Goal: Navigation & Orientation: Understand site structure

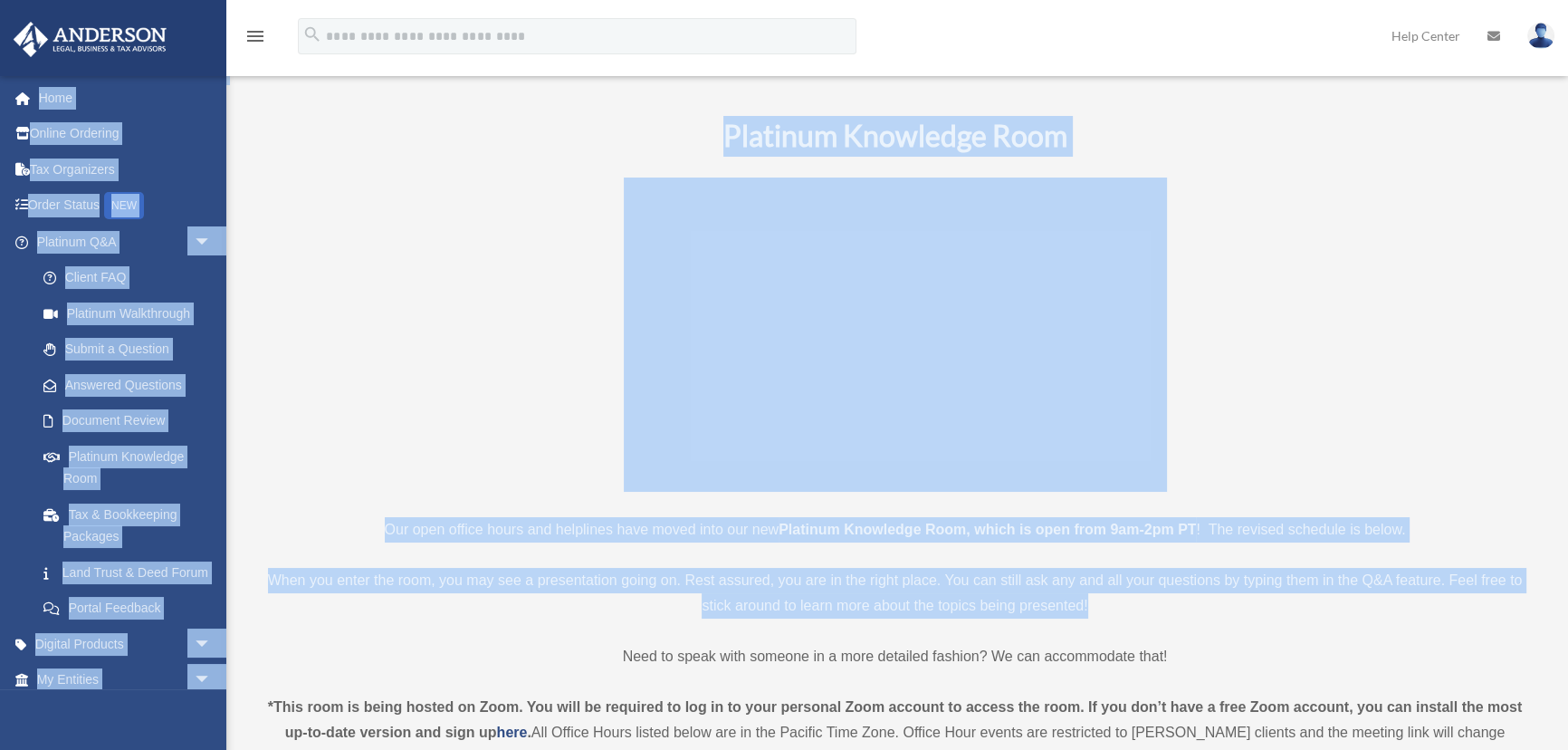
drag, startPoint x: 571, startPoint y: 83, endPoint x: 1457, endPoint y: 599, distance: 1025.3
click at [1457, 599] on p "When you enter the room, you may see a presentation going on. Rest assured, you…" at bounding box center [895, 593] width 1274 height 51
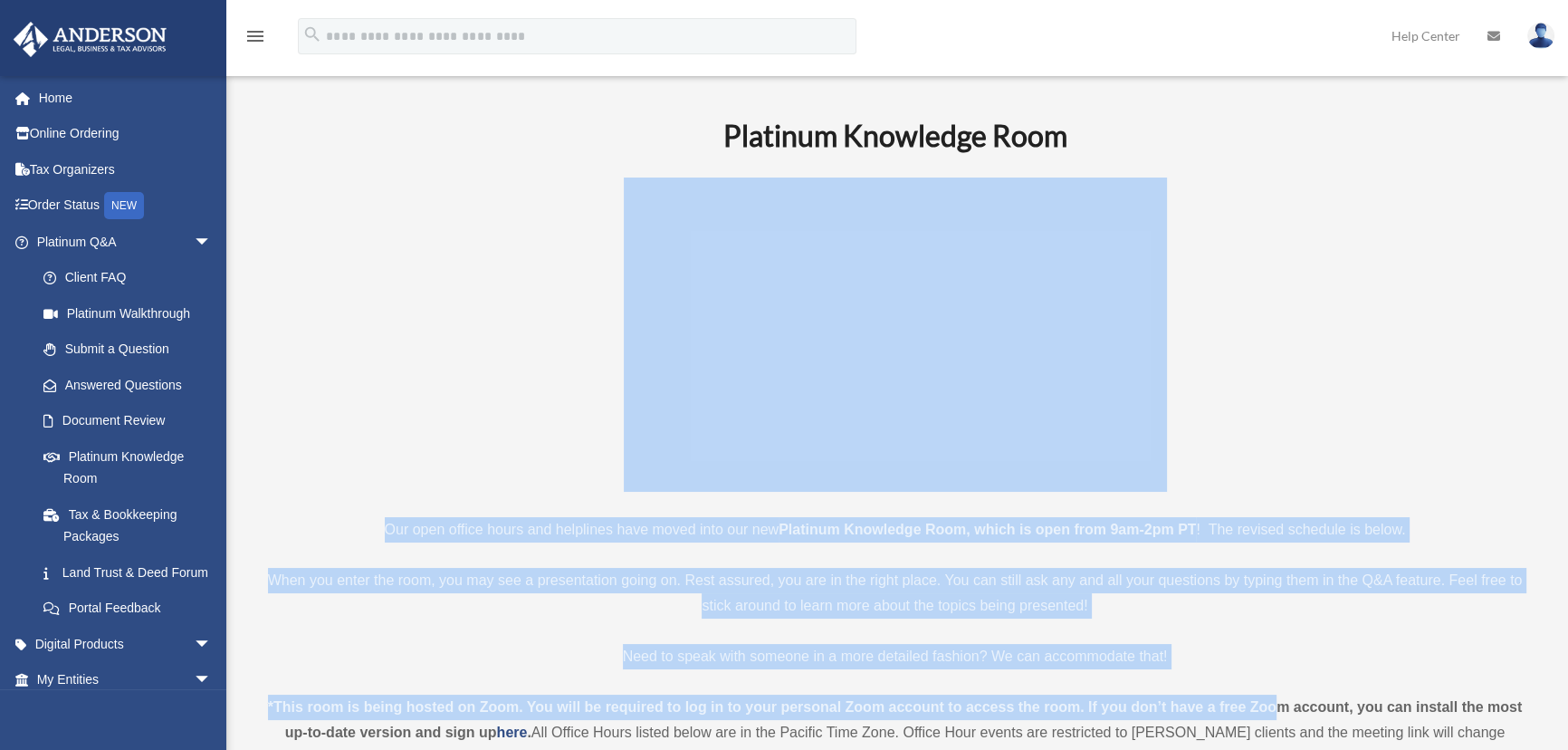
drag, startPoint x: 1004, startPoint y: 570, endPoint x: 382, endPoint y: 148, distance: 751.6
click at [389, 178] on p at bounding box center [895, 335] width 1274 height 315
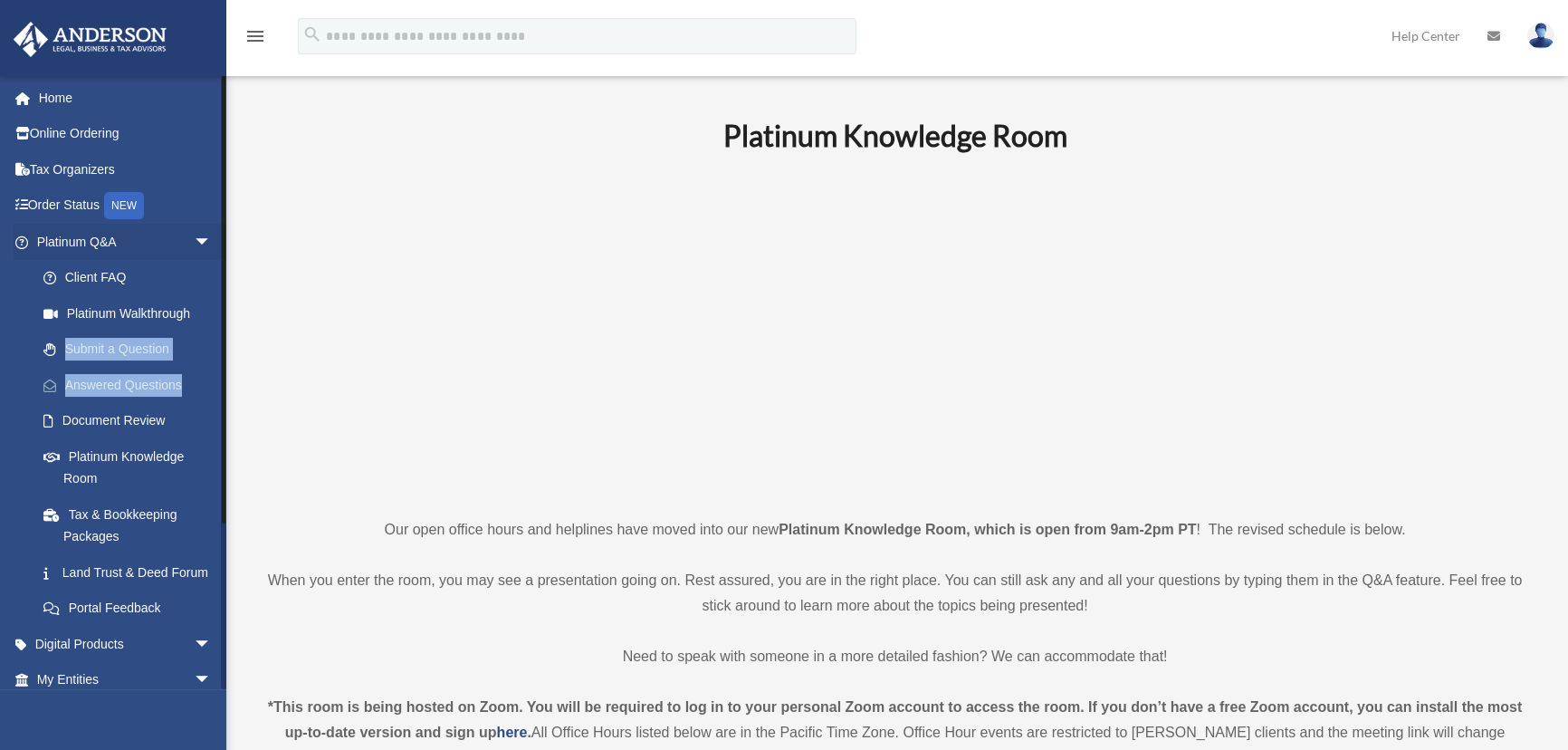
drag, startPoint x: 19, startPoint y: 345, endPoint x: 197, endPoint y: 375, distance: 180.5
click at [197, 375] on ul "Client FAQ Platinum Walkthrough Submit a Question Answered Questions Document R…" at bounding box center [126, 443] width 227 height 367
click at [52, 99] on link "Home" at bounding box center [126, 98] width 227 height 36
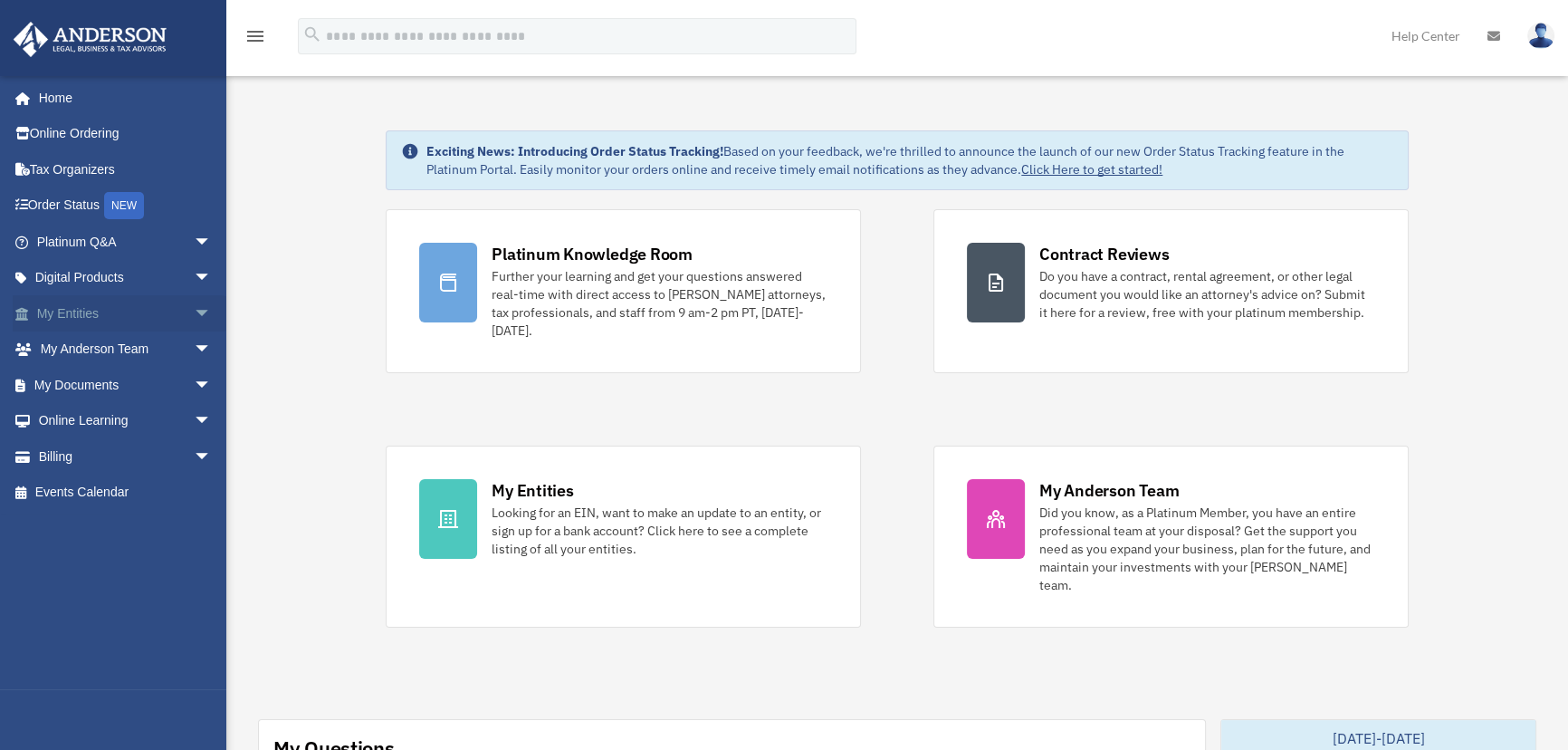
click at [194, 305] on span "arrow_drop_down" at bounding box center [212, 314] width 36 height 37
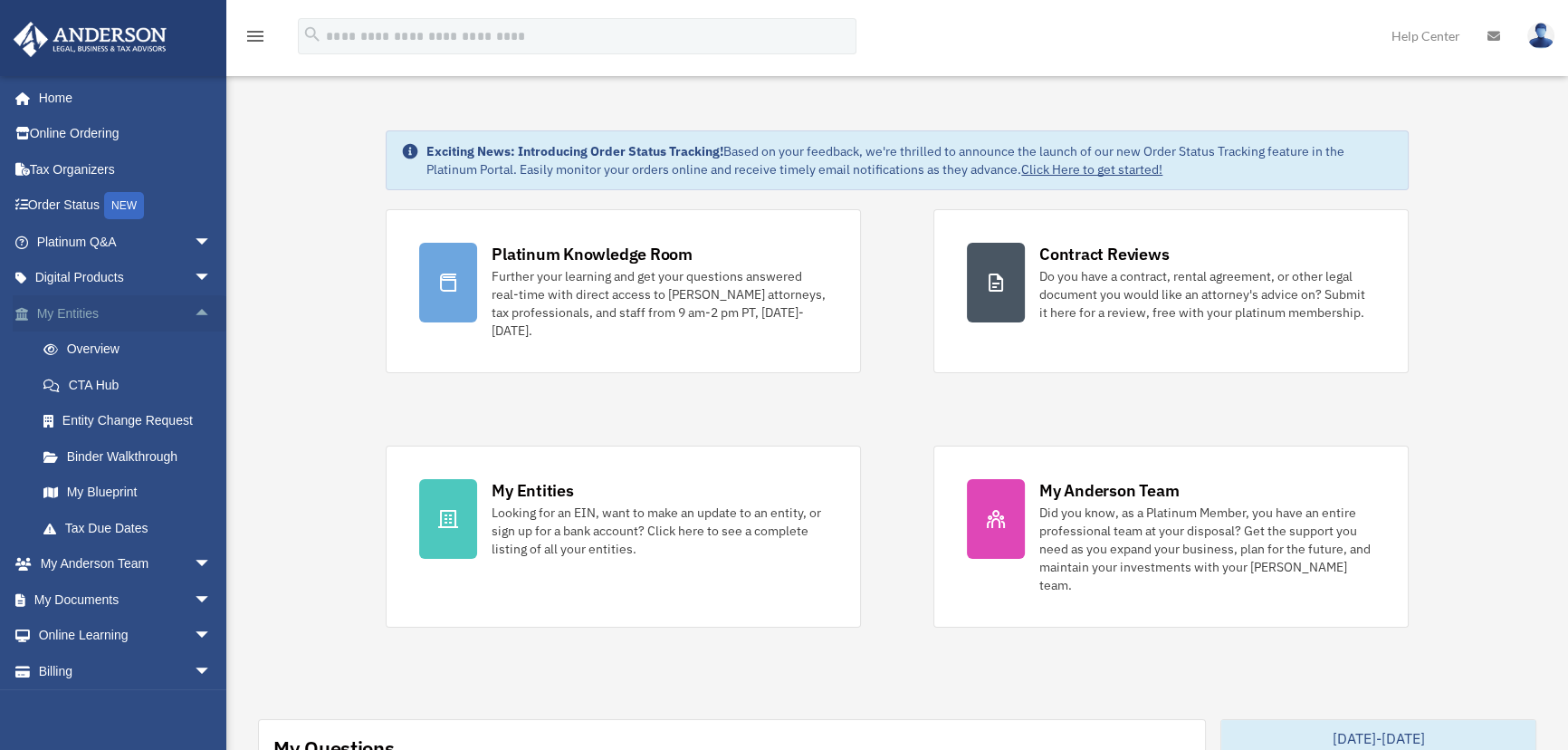
click at [194, 305] on span "arrow_drop_up" at bounding box center [212, 314] width 36 height 37
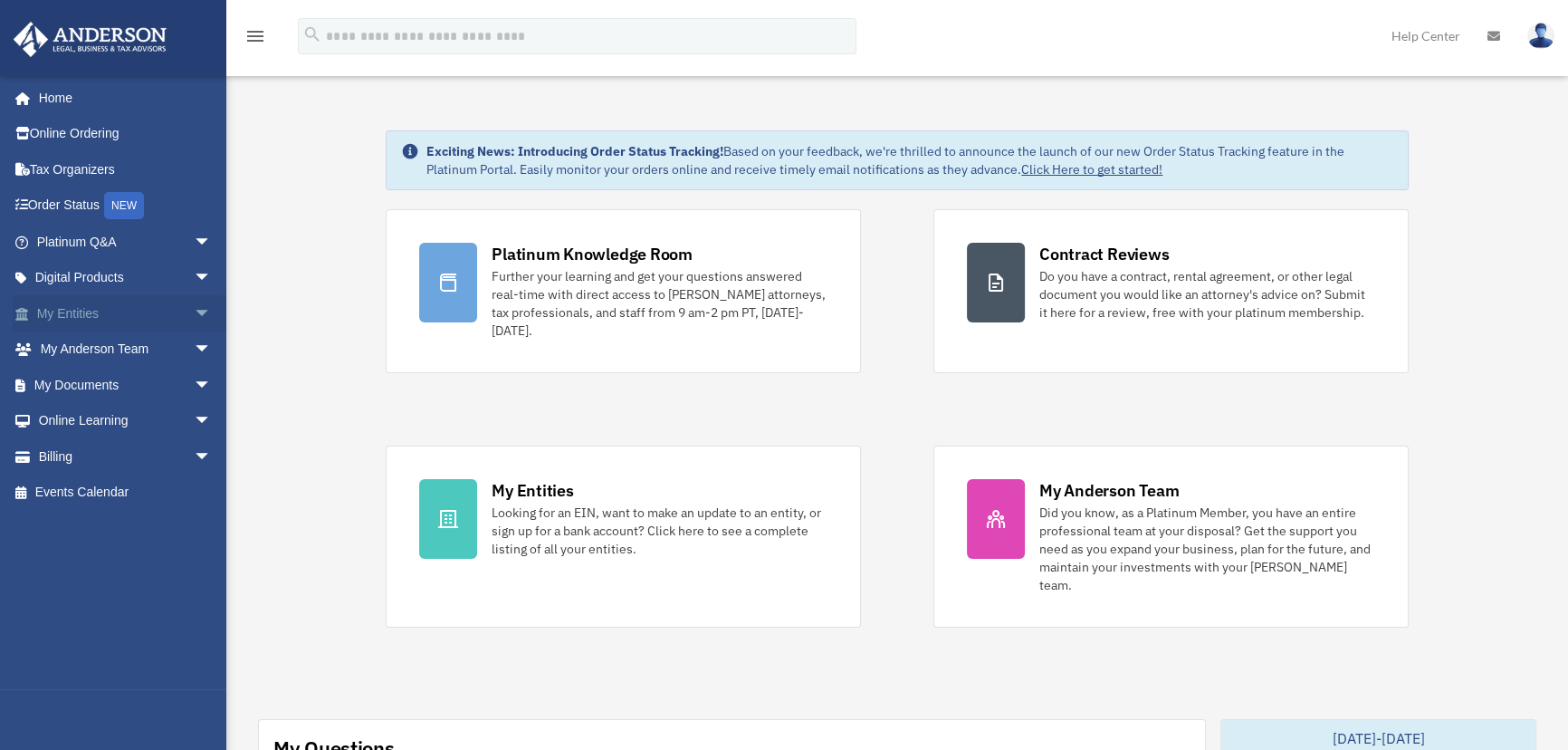
click at [194, 308] on span "arrow_drop_down" at bounding box center [212, 314] width 36 height 37
